Goal: Information Seeking & Learning: Learn about a topic

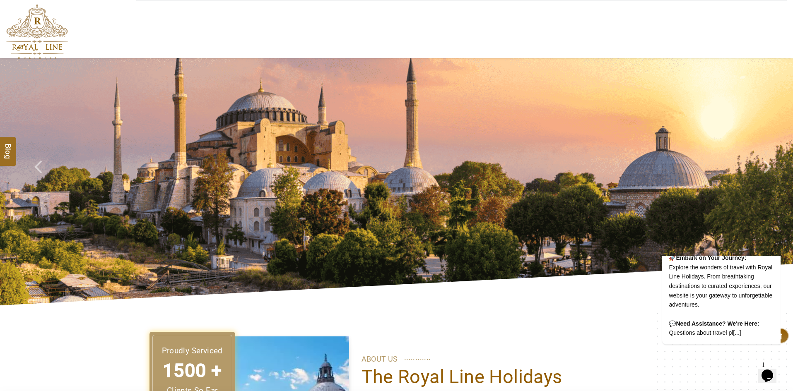
click at [34, 26] on img at bounding box center [37, 32] width 62 height 56
click at [36, 161] on span "Check next prev" at bounding box center [38, 161] width 12 height 12
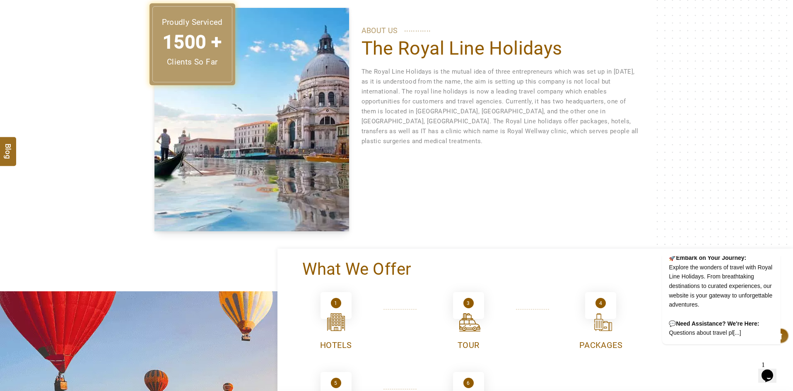
scroll to position [455, 0]
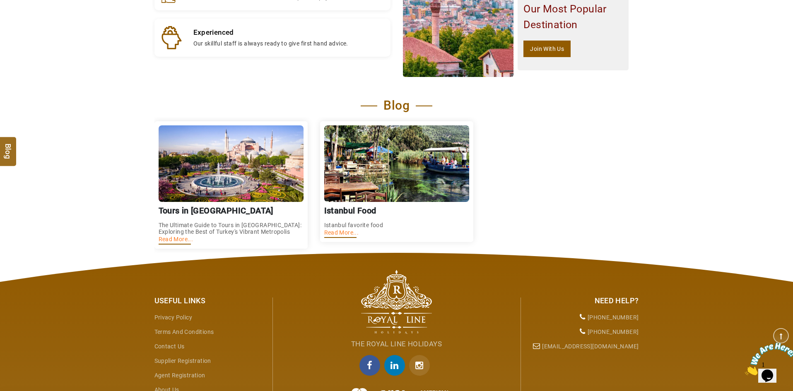
scroll to position [1035, 0]
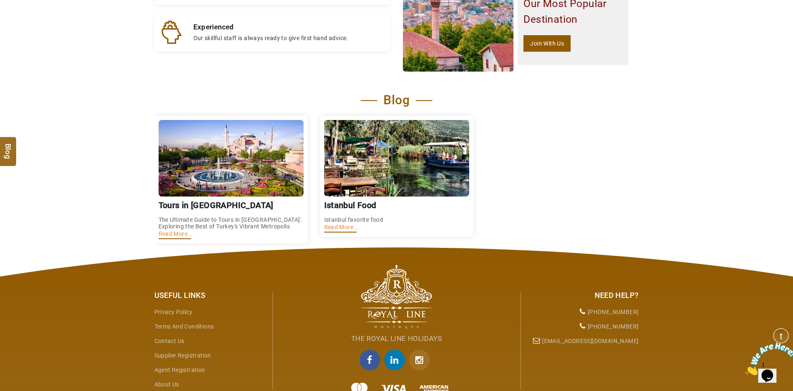
click at [180, 237] on link "Read More..." at bounding box center [176, 234] width 35 height 7
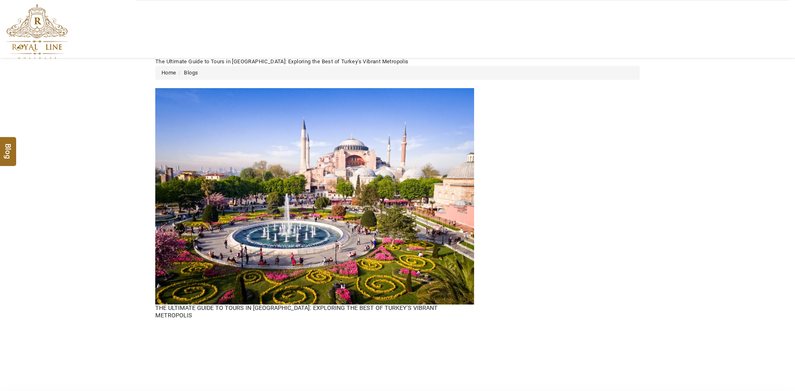
click at [642, 221] on div "The Ultimate Guide to Tours in [GEOGRAPHIC_DATA]: Exploring the Best of Turkey'…" at bounding box center [397, 208] width 497 height 240
